Goal: Transaction & Acquisition: Purchase product/service

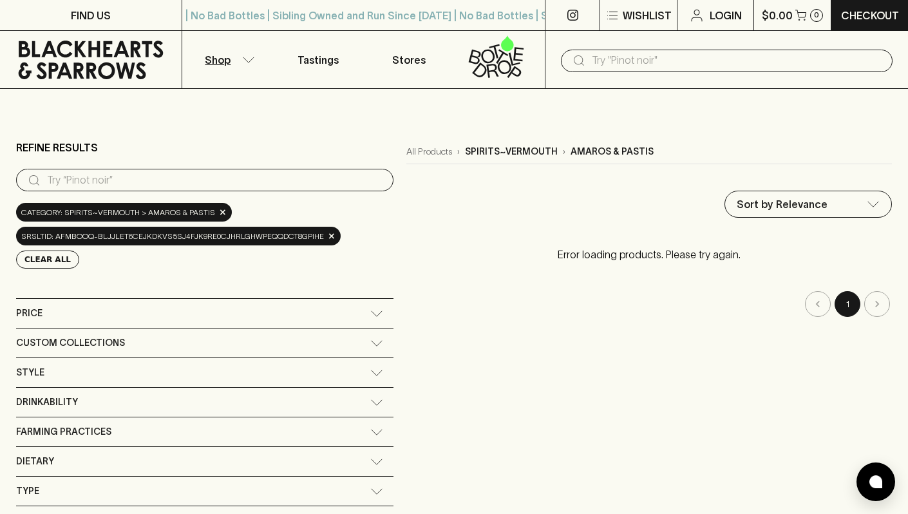
click at [305, 322] on div "Price" at bounding box center [205, 313] width 378 height 29
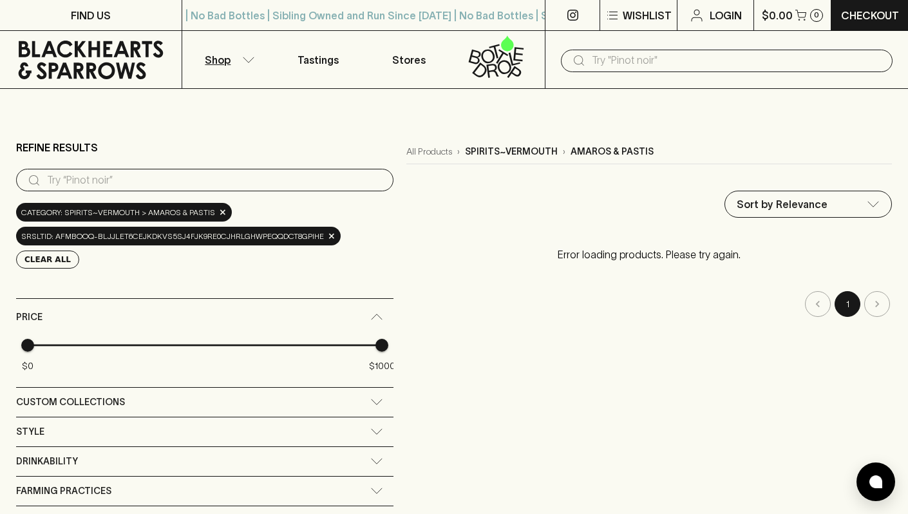
click at [349, 187] on input "search" at bounding box center [215, 180] width 336 height 21
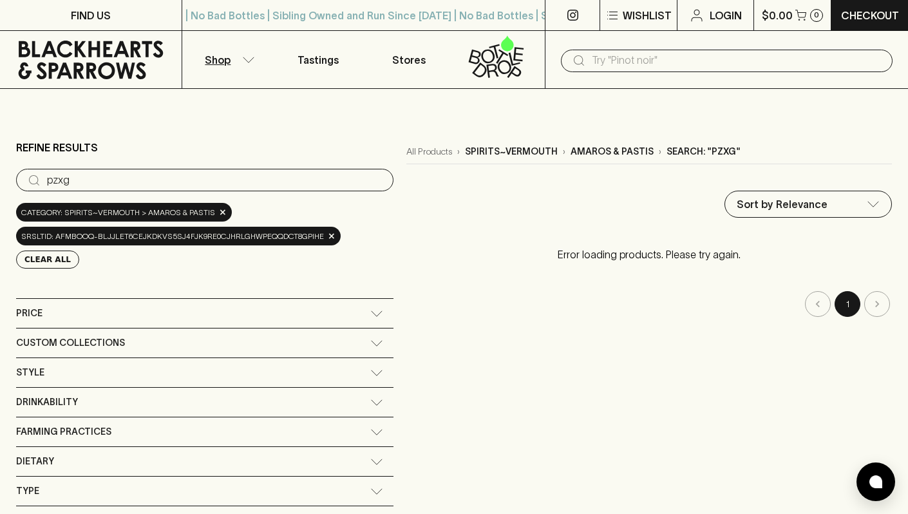
type input "pzxg"
click at [662, 61] on input "text" at bounding box center [737, 60] width 291 height 21
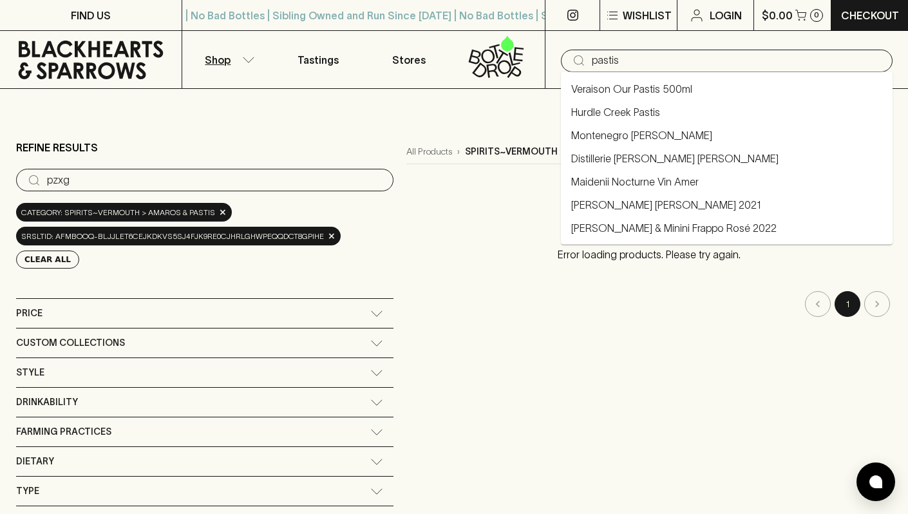
type input "pastis"
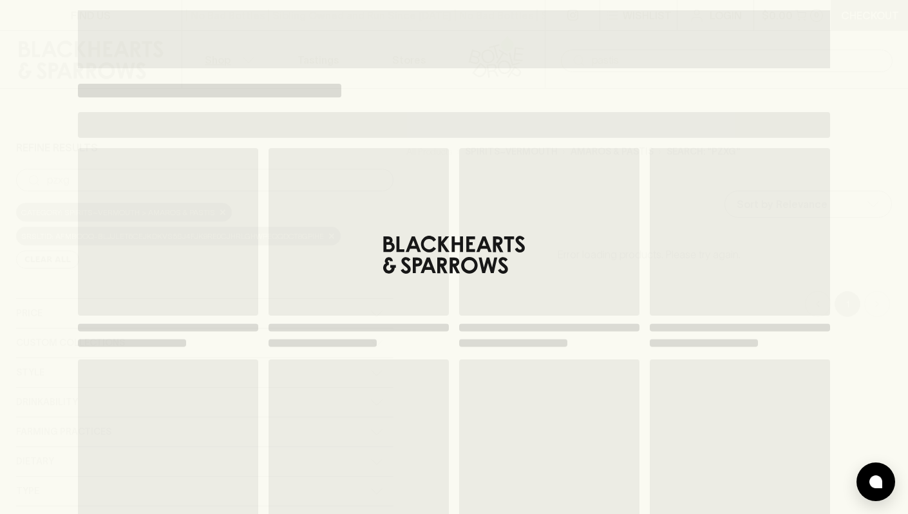
type input "pastis"
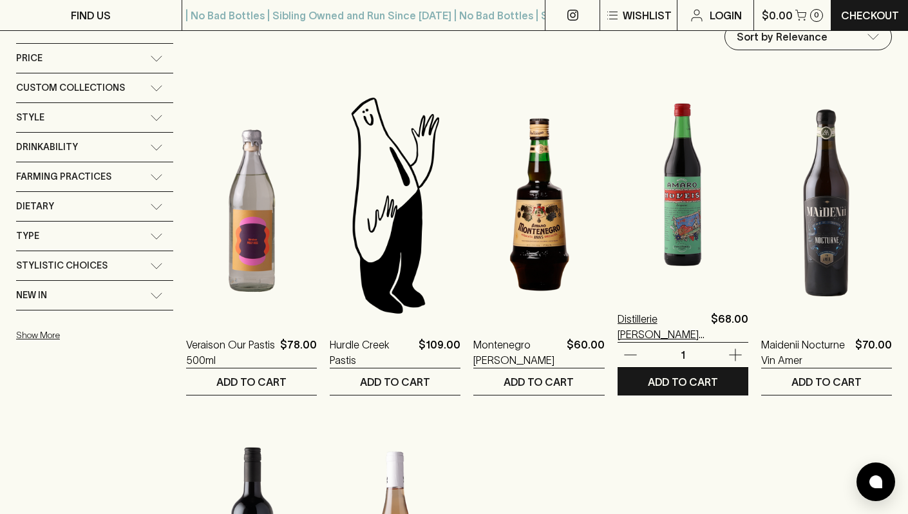
scroll to position [169, 0]
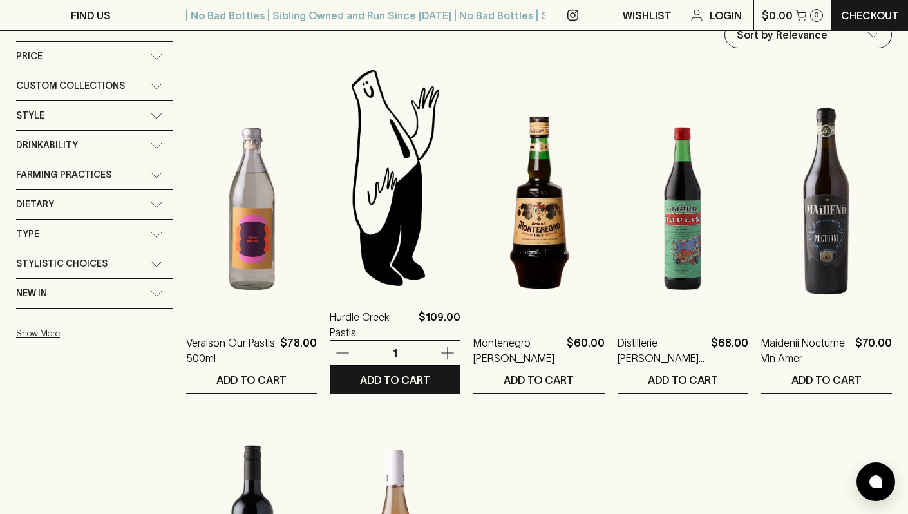
click at [401, 209] on img at bounding box center [395, 177] width 131 height 226
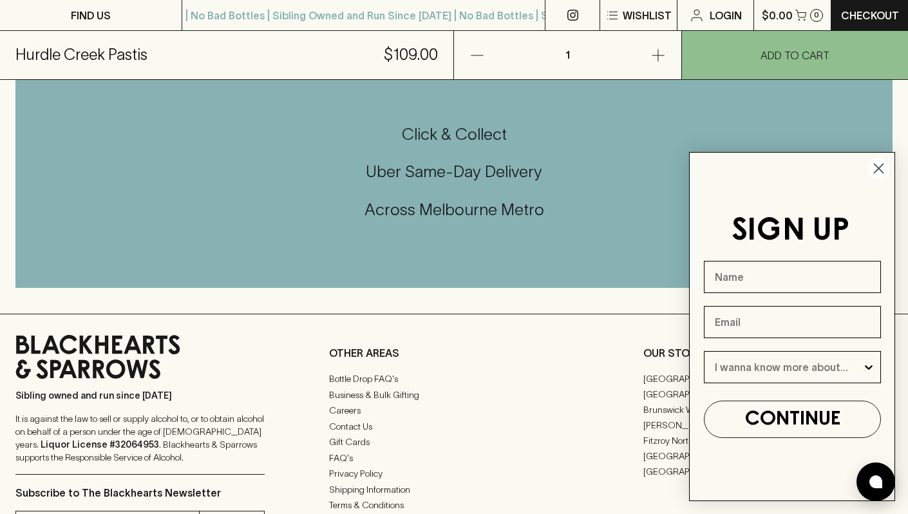
scroll to position [595, 0]
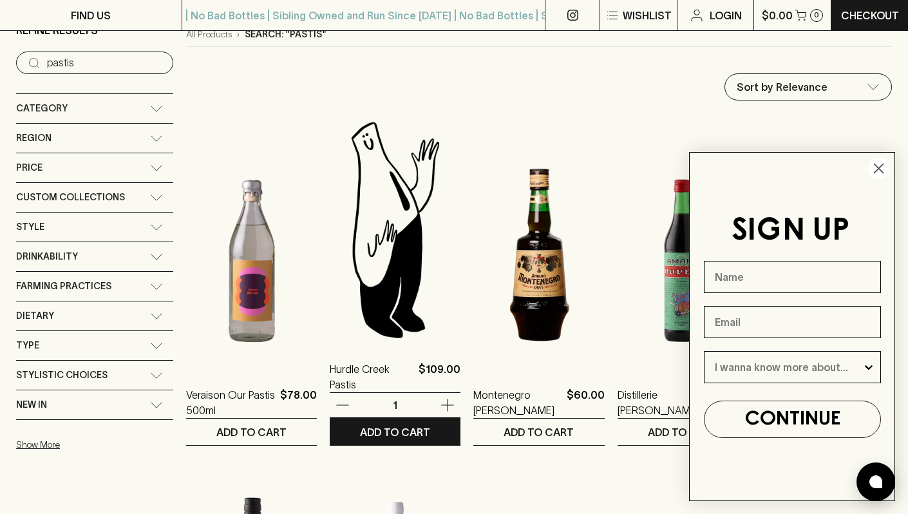
scroll to position [119, 0]
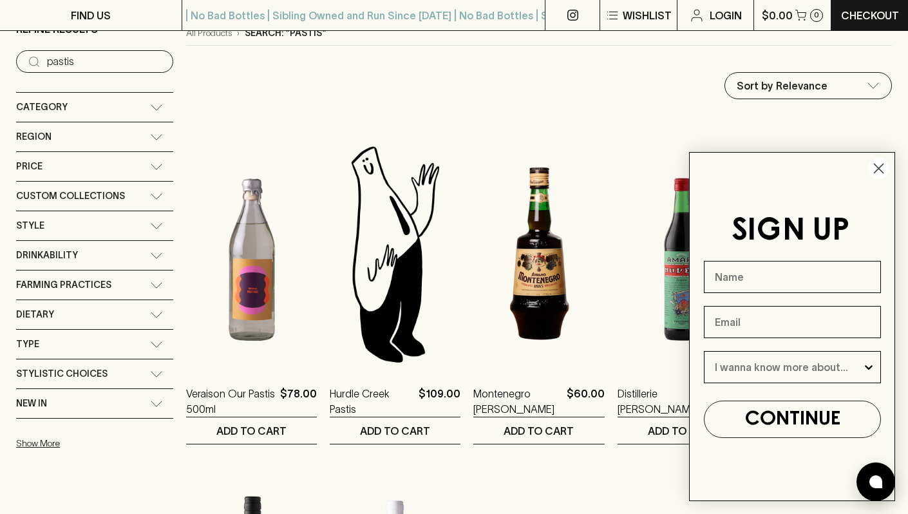
click at [884, 177] on circle "Close dialog" at bounding box center [879, 168] width 21 height 21
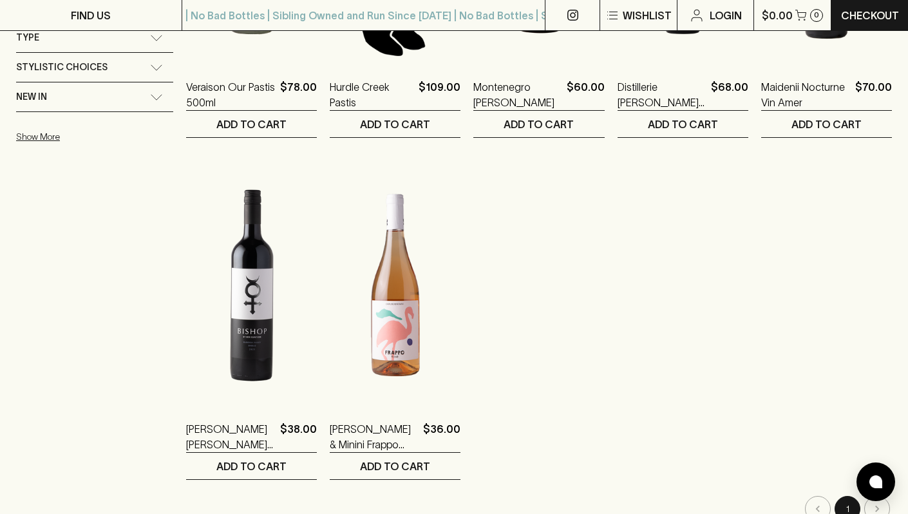
scroll to position [0, 0]
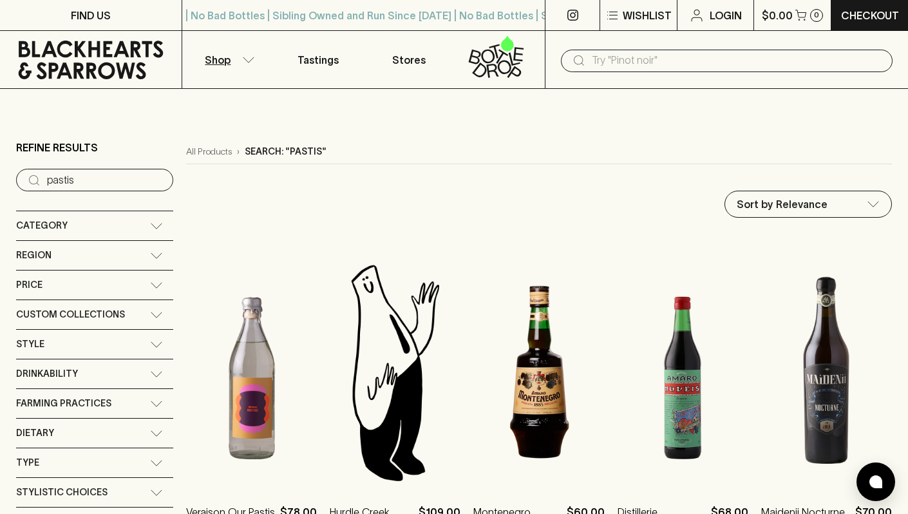
click at [70, 52] on icon at bounding box center [91, 60] width 145 height 39
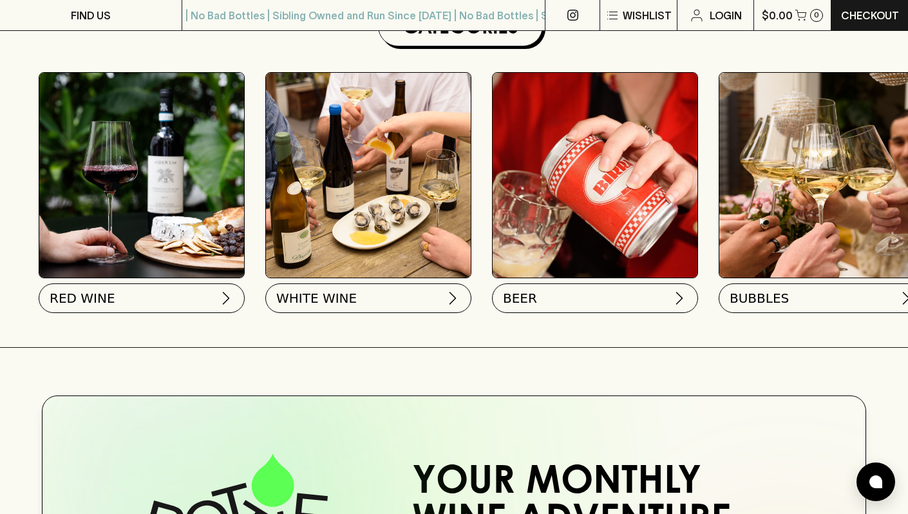
scroll to position [526, 0]
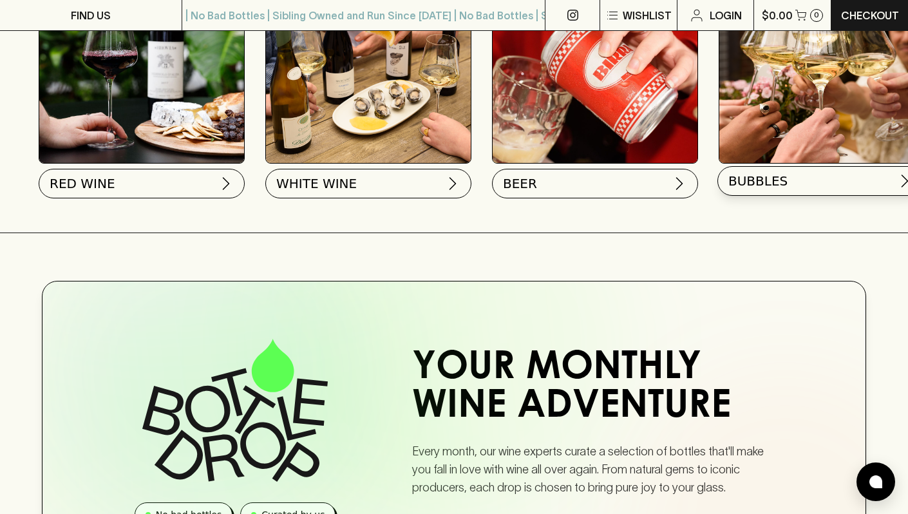
click at [747, 180] on span "BUBBLES" at bounding box center [758, 181] width 59 height 18
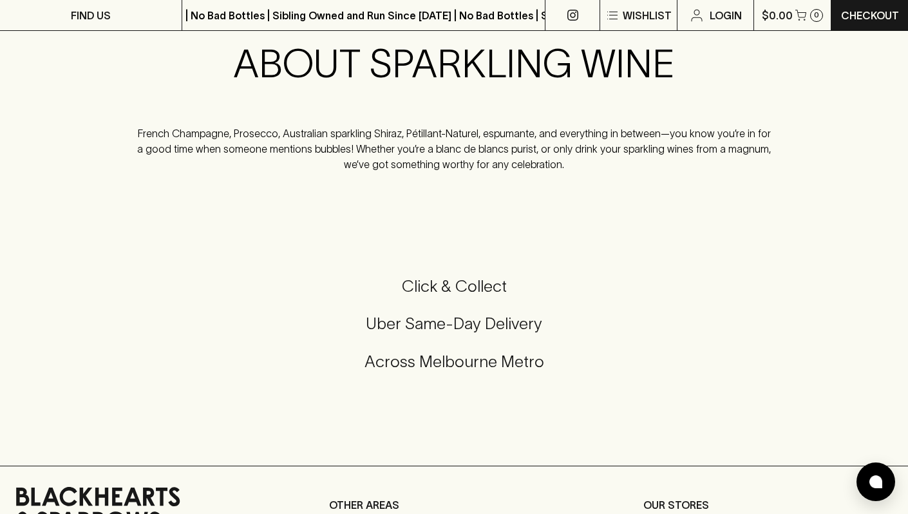
scroll to position [1311, 0]
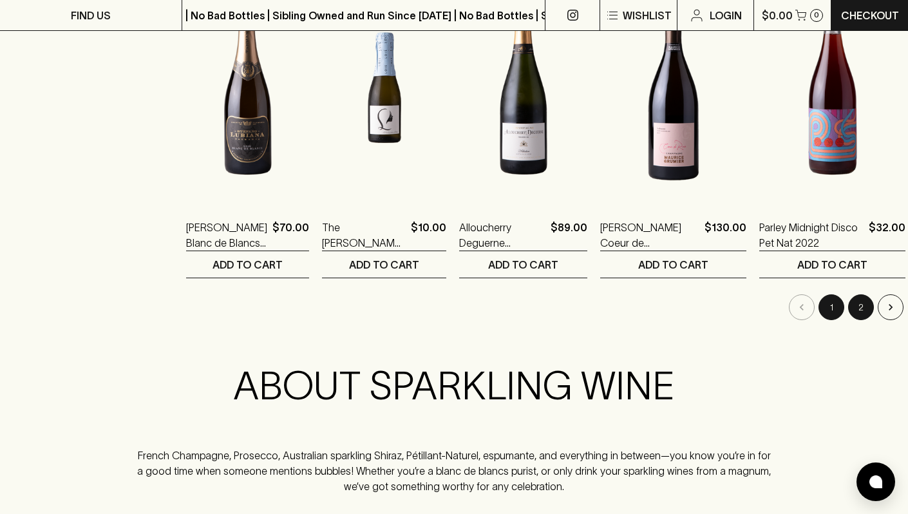
click at [850, 309] on button "2" at bounding box center [862, 307] width 26 height 26
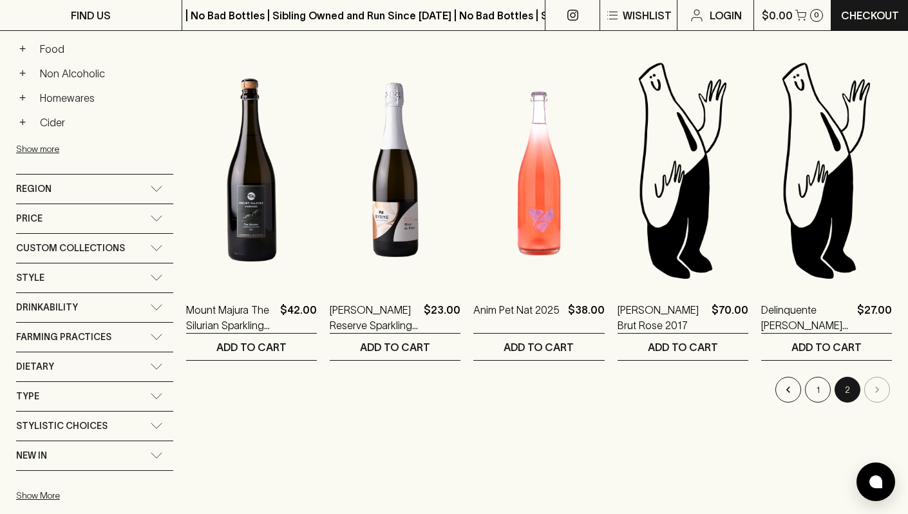
scroll to position [546, 0]
